Goal: Check status

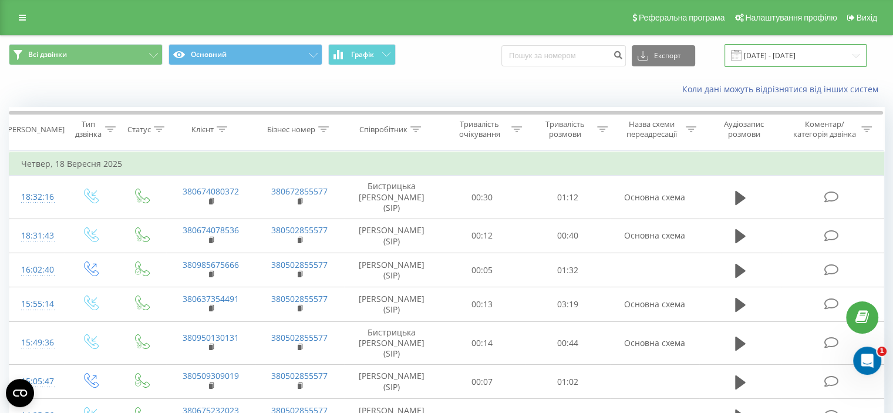
click at [767, 51] on input "[DATE] - [DATE]" at bounding box center [795, 55] width 142 height 23
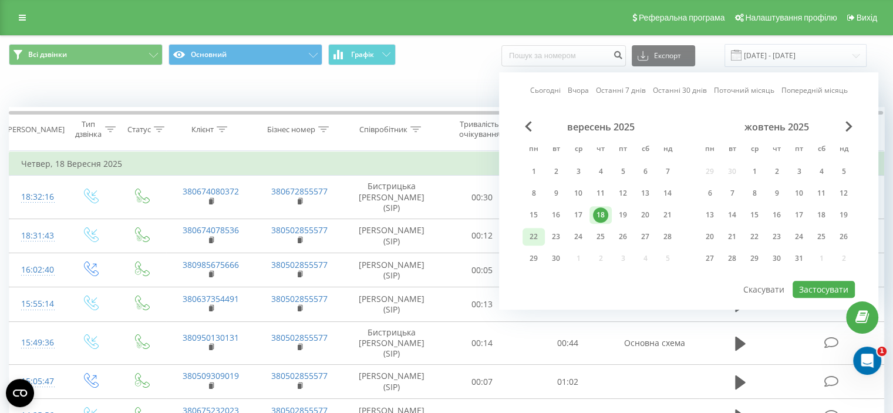
click at [532, 238] on div "22" at bounding box center [533, 236] width 15 height 15
click at [811, 284] on button "Застосувати" at bounding box center [824, 289] width 62 height 17
type input "[DATE] - [DATE]"
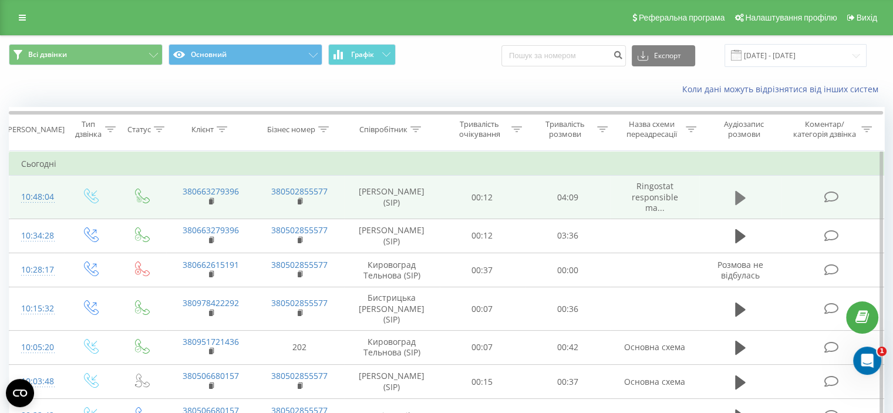
click at [739, 195] on icon at bounding box center [740, 197] width 11 height 14
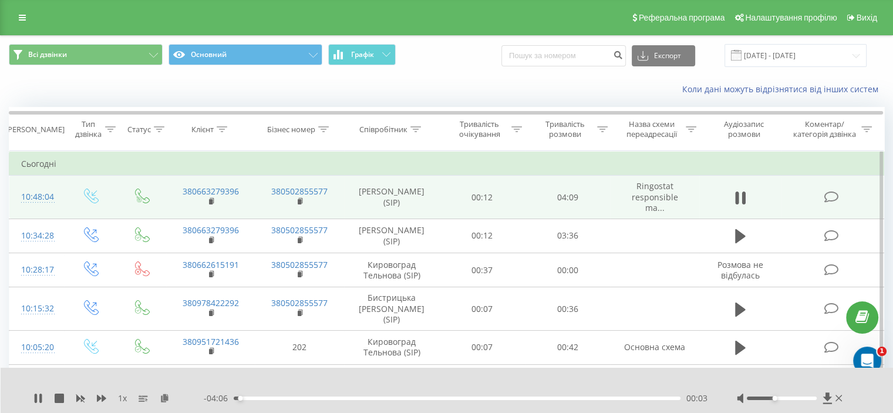
click at [772, 396] on div at bounding box center [782, 398] width 70 height 4
drag, startPoint x: 775, startPoint y: 398, endPoint x: 812, endPoint y: 398, distance: 37.6
click at [812, 398] on div at bounding box center [782, 398] width 70 height 4
click at [815, 400] on div "Accessibility label" at bounding box center [816, 398] width 5 height 5
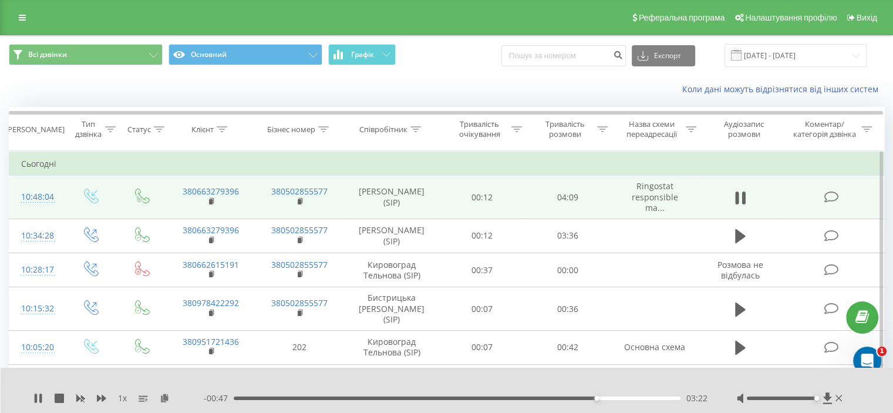
click at [586, 397] on div "03:22" at bounding box center [457, 398] width 447 height 4
click at [571, 399] on div "03:23" at bounding box center [457, 398] width 447 height 4
click at [39, 399] on icon at bounding box center [37, 397] width 9 height 9
